Goal: Task Accomplishment & Management: Manage account settings

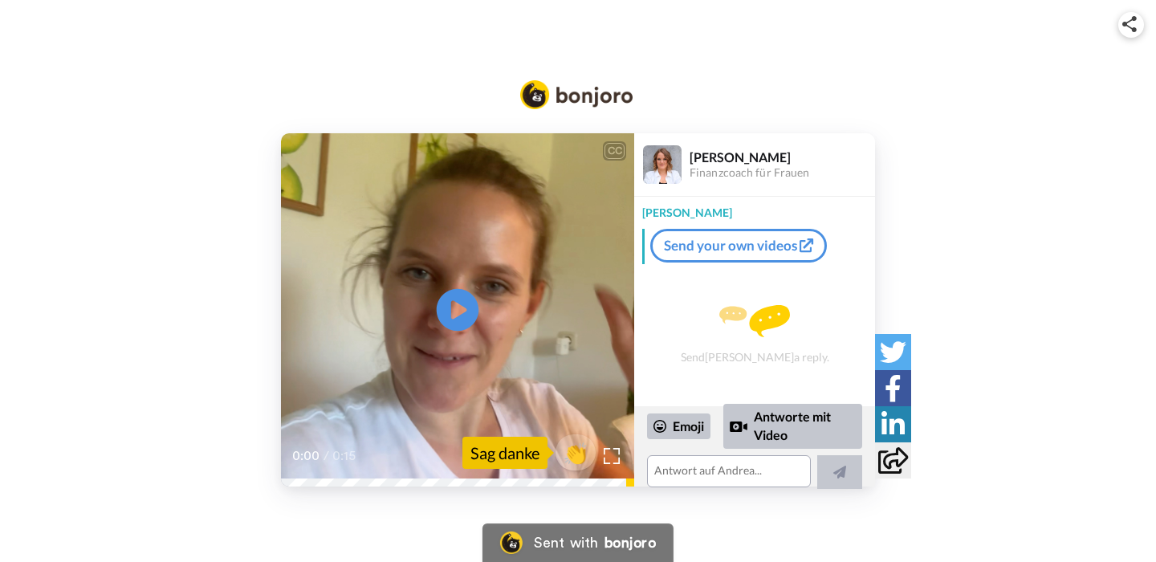
click at [461, 316] on icon at bounding box center [458, 310] width 43 height 43
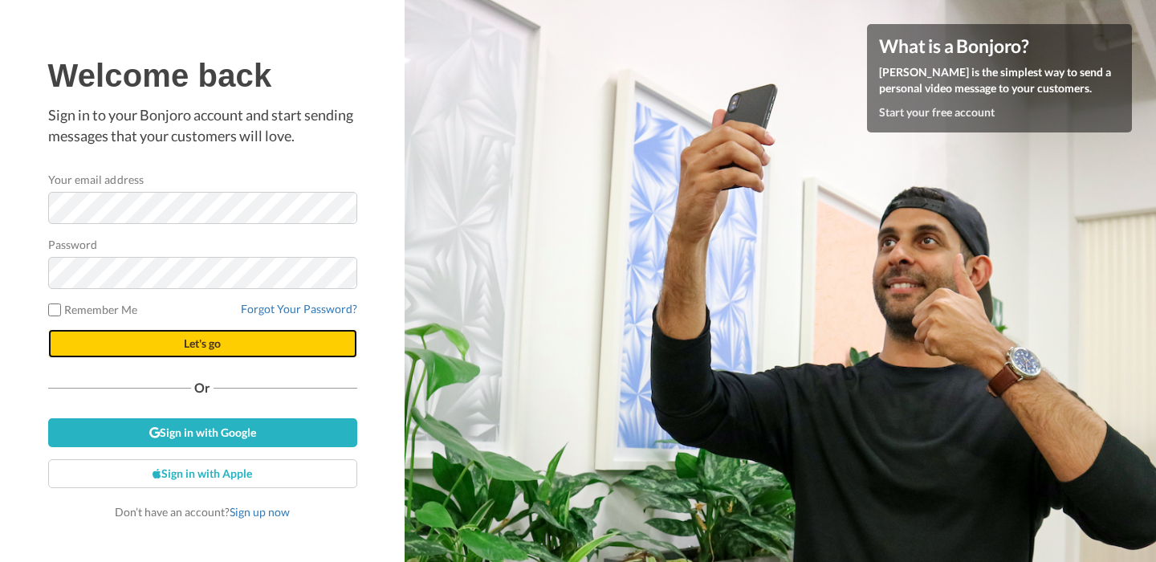
click at [201, 351] on button "Let's go" at bounding box center [202, 343] width 309 height 29
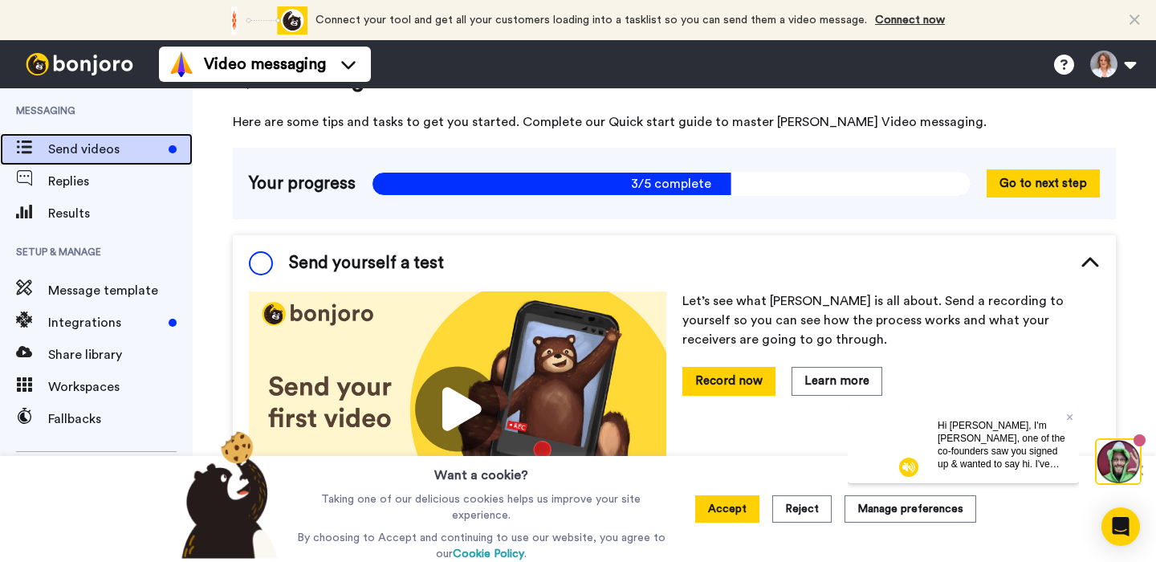
click at [117, 159] on div "Send videos" at bounding box center [96, 149] width 193 height 32
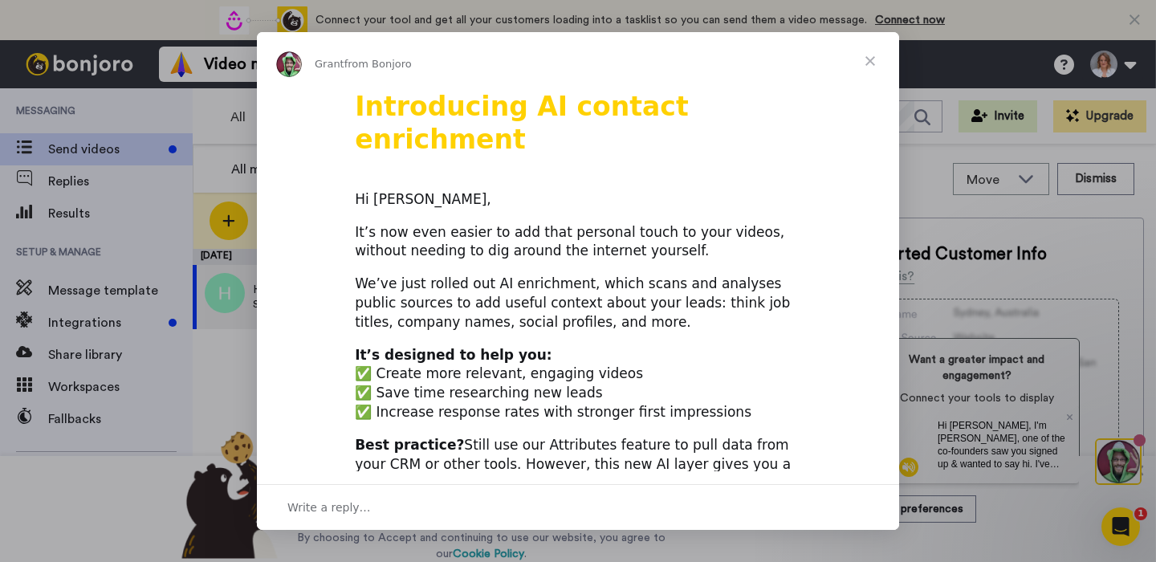
click at [866, 59] on span "Close" at bounding box center [870, 61] width 58 height 58
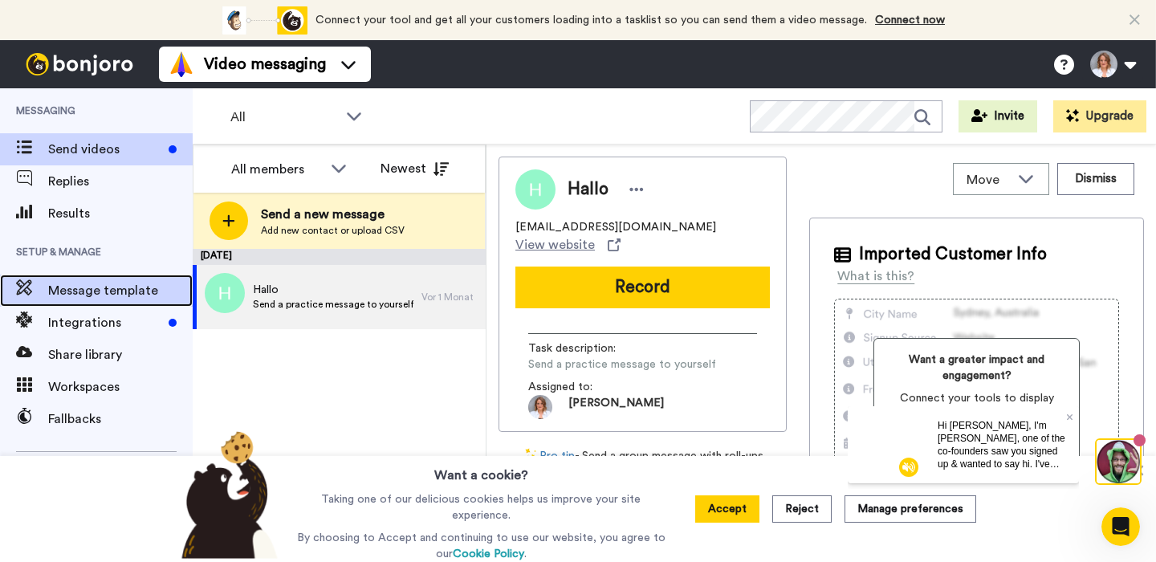
click at [126, 288] on span "Message template" at bounding box center [120, 290] width 145 height 19
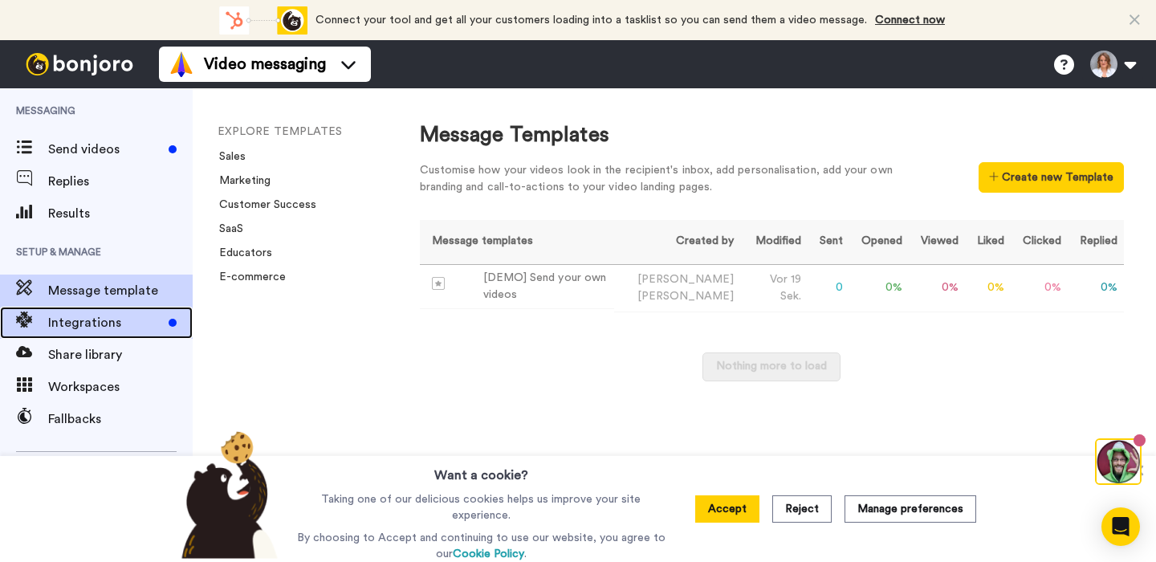
click at [107, 319] on span "Integrations" at bounding box center [105, 322] width 114 height 19
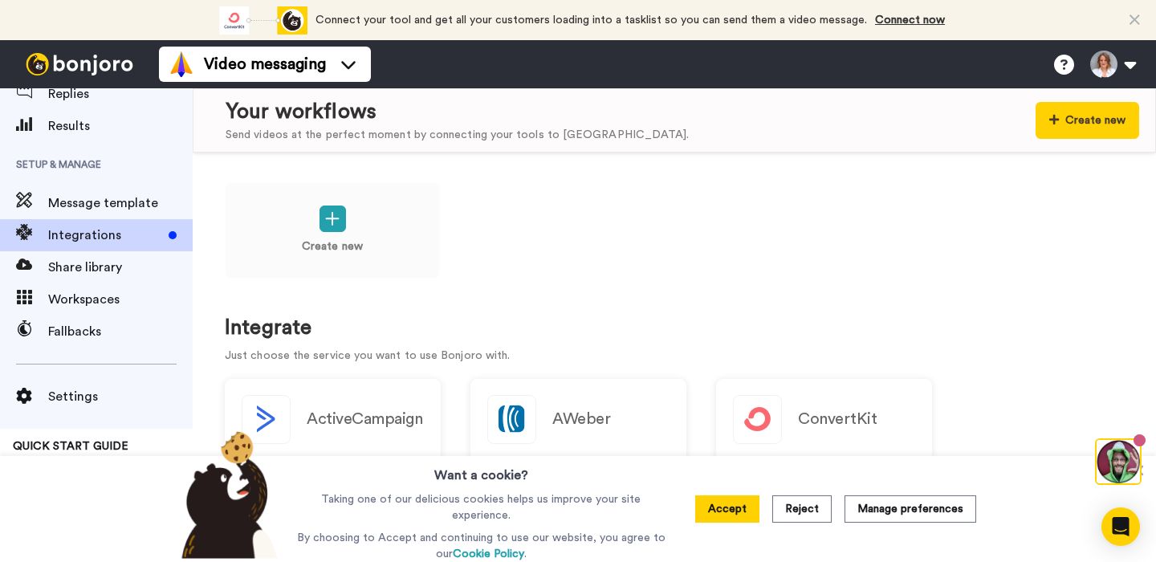
scroll to position [3, 0]
click at [735, 515] on button "Accept" at bounding box center [727, 508] width 64 height 27
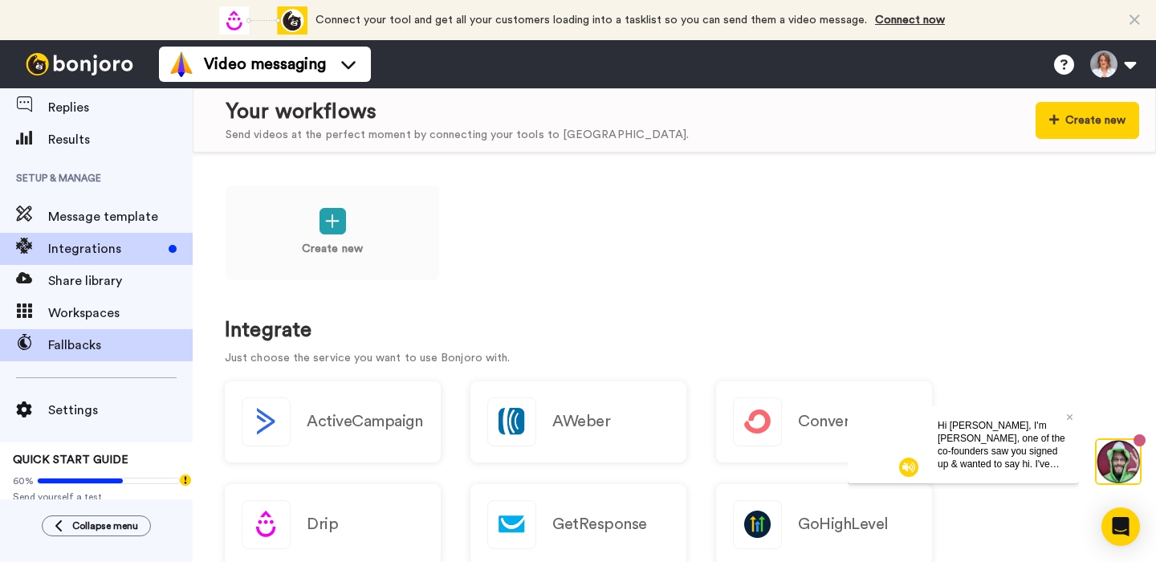
scroll to position [0, 0]
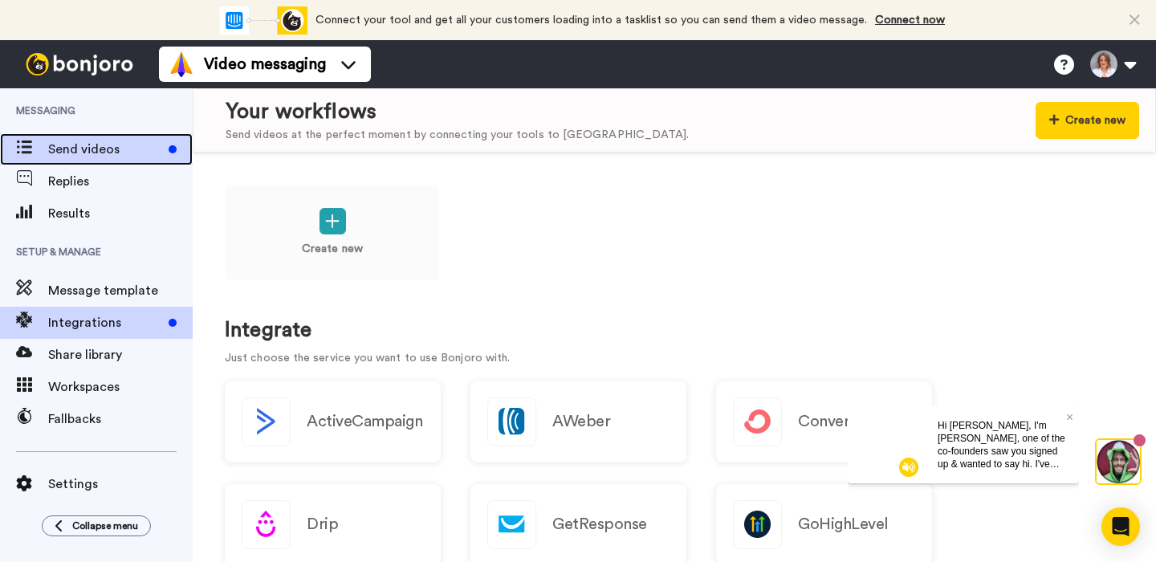
click at [111, 153] on span "Send videos" at bounding box center [105, 149] width 114 height 19
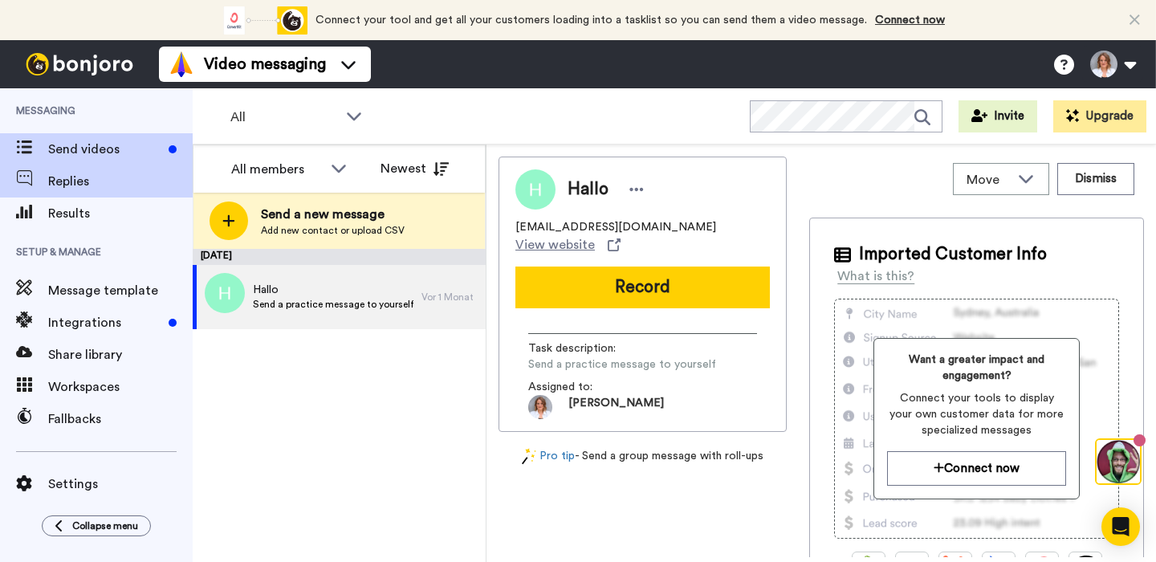
scroll to position [3, 0]
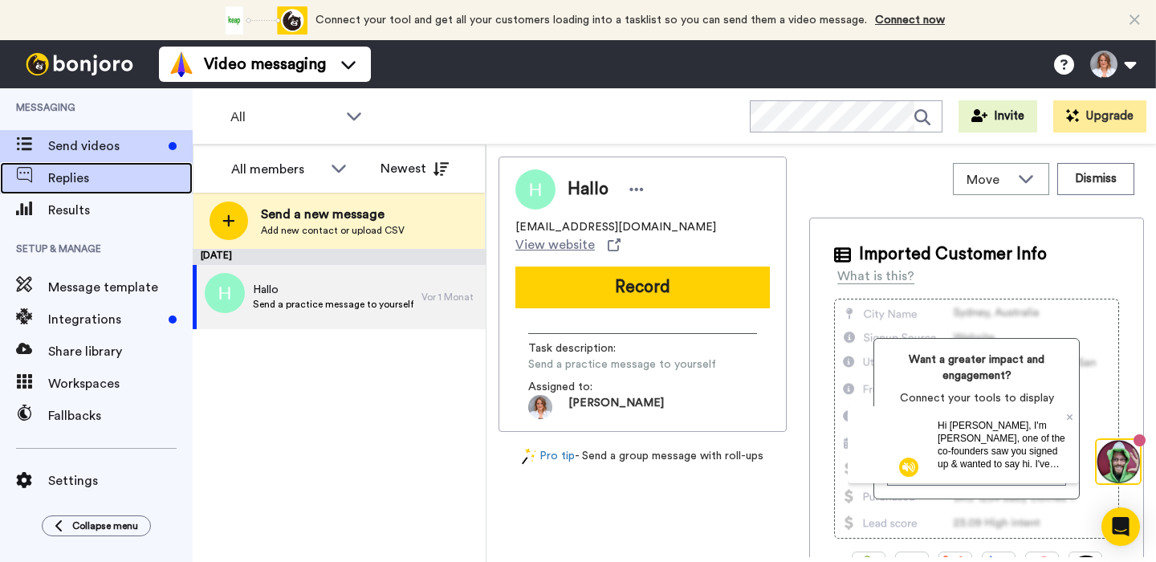
click at [104, 174] on span "Replies" at bounding box center [120, 178] width 145 height 19
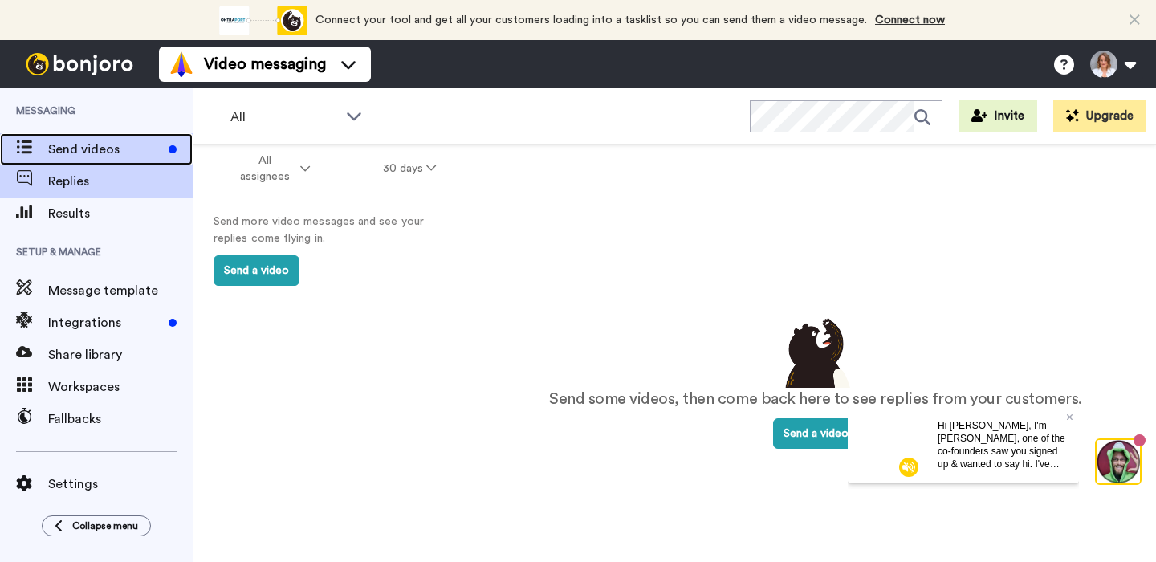
click at [124, 146] on span "Send videos" at bounding box center [105, 149] width 114 height 19
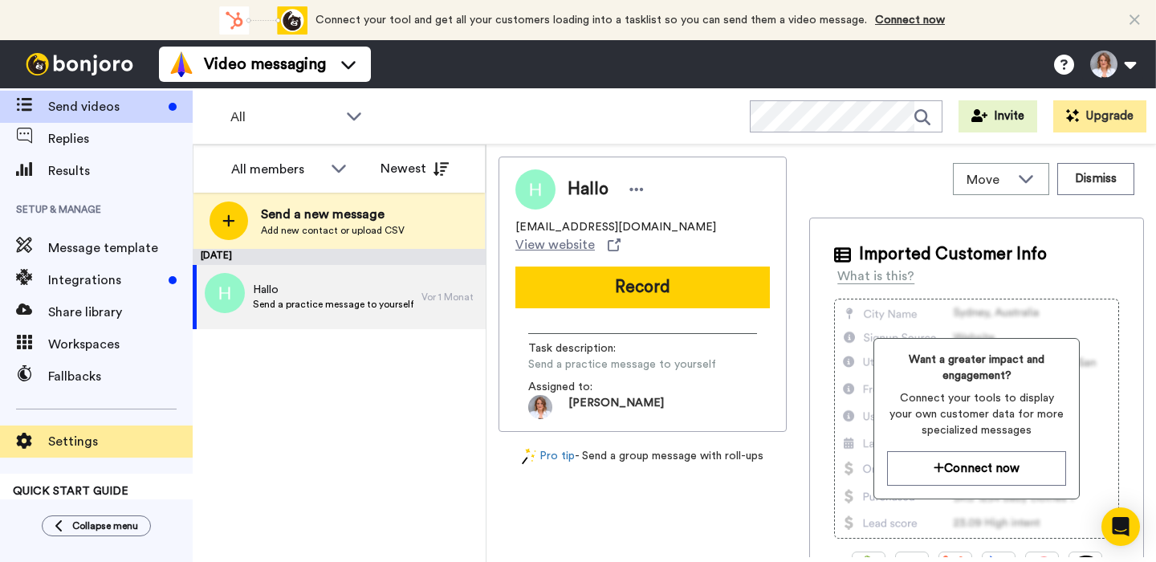
scroll to position [67, 0]
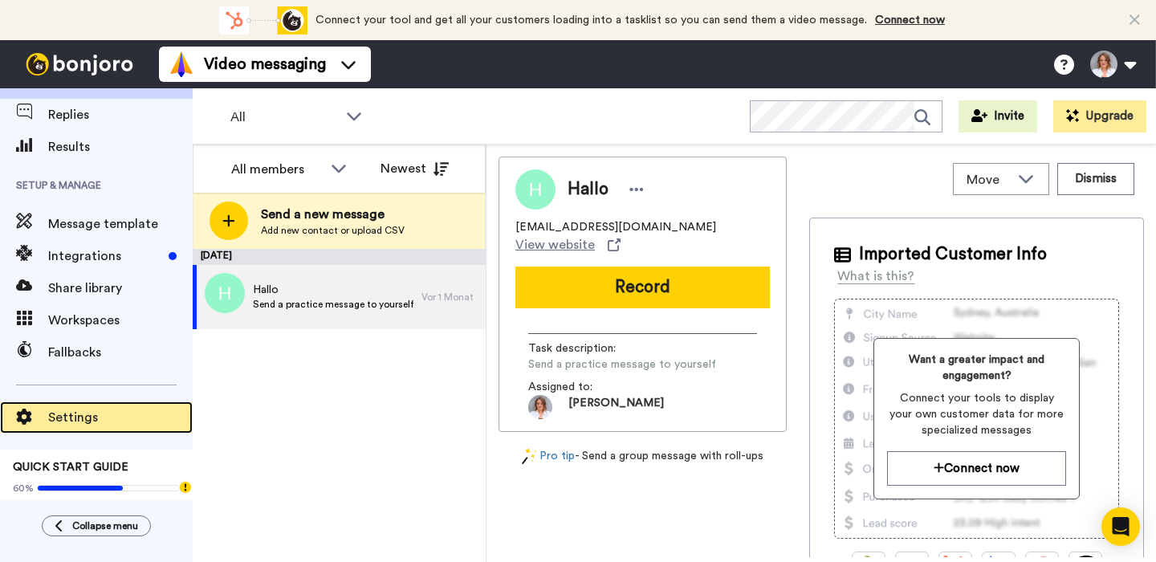
click at [100, 413] on span "Settings" at bounding box center [120, 417] width 145 height 19
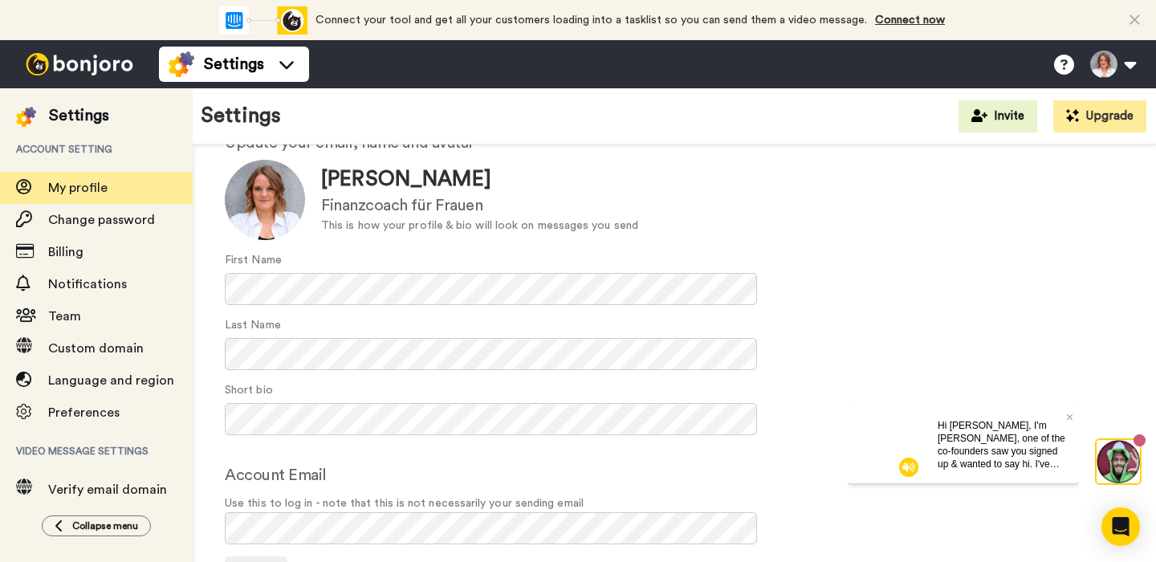
scroll to position [100, 0]
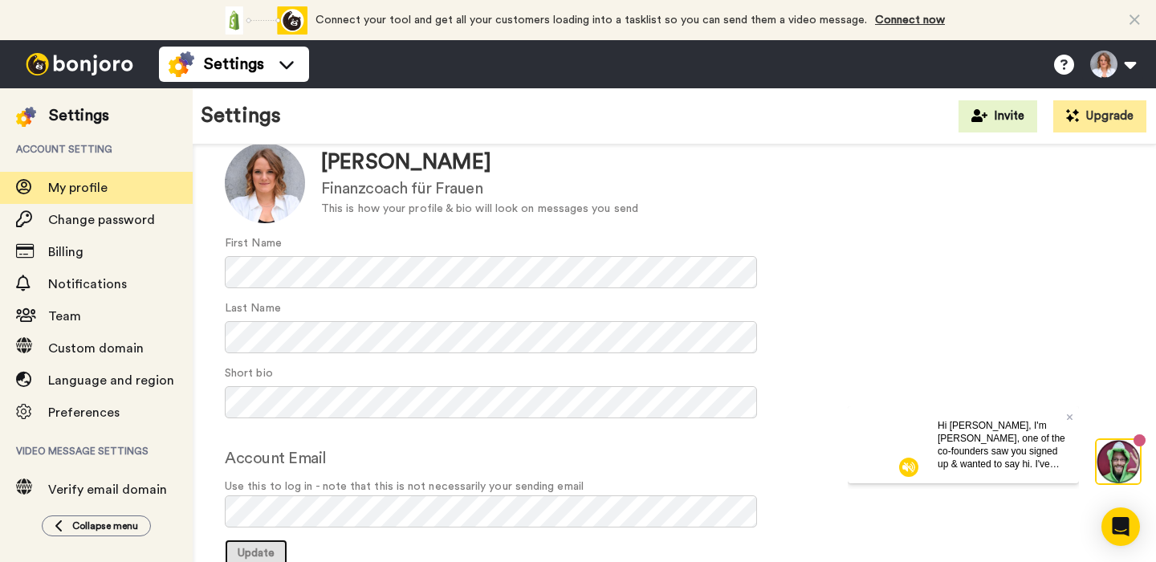
click at [263, 550] on span "Update" at bounding box center [256, 553] width 37 height 11
